Goal: Task Accomplishment & Management: Use online tool/utility

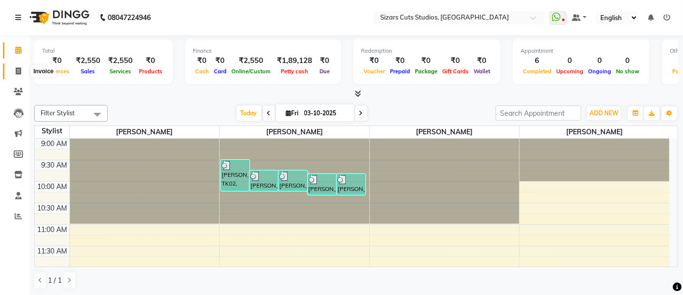
click at [26, 71] on span at bounding box center [18, 71] width 17 height 11
select select "5579"
select select "service"
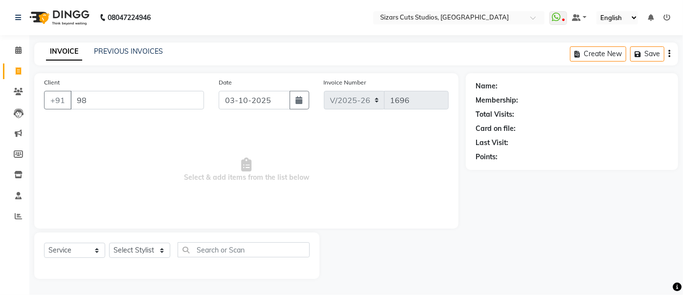
type input "9"
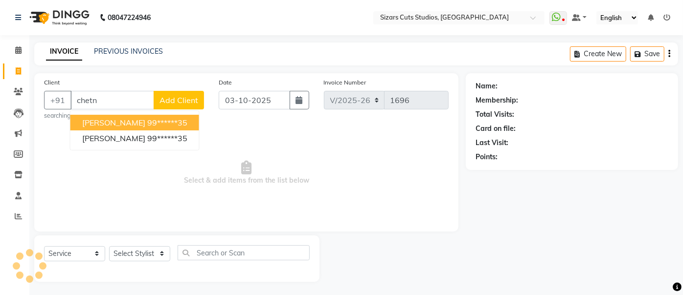
type input "chetna"
